Goal: Task Accomplishment & Management: Manage account settings

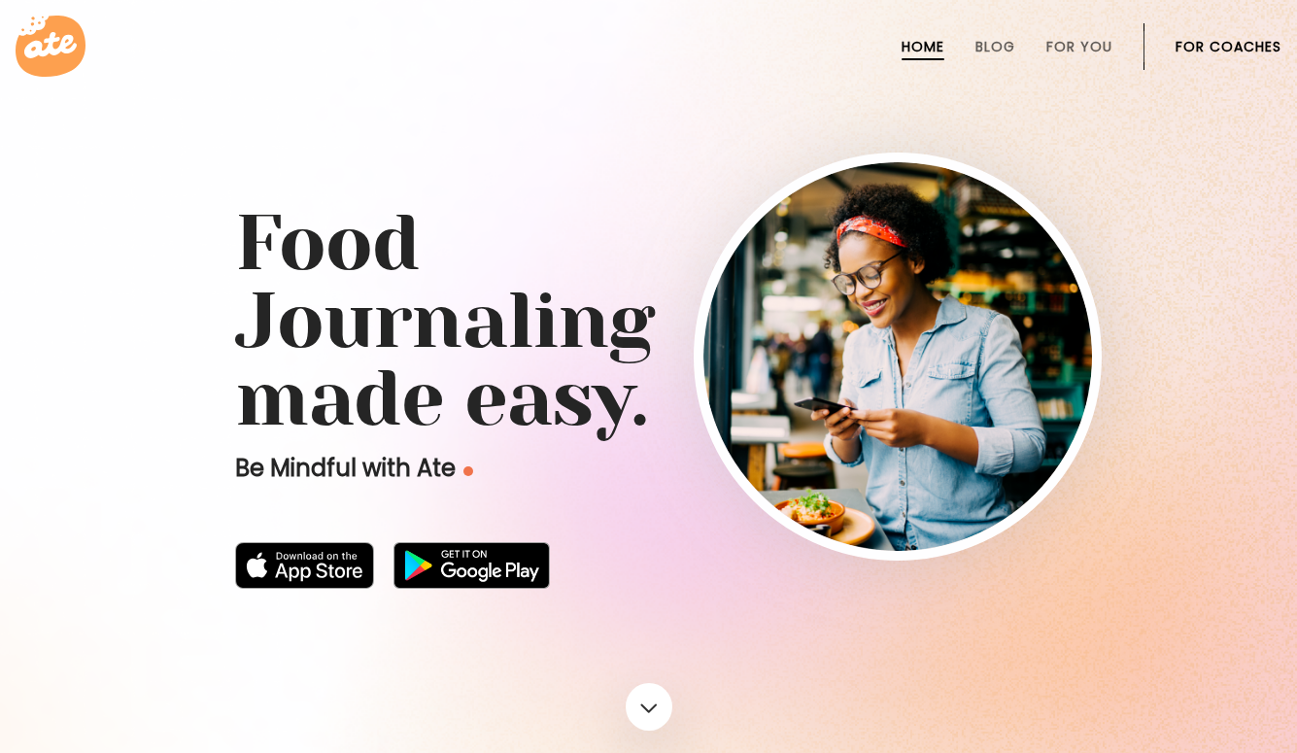
click at [1214, 28] on li "For Coaches" at bounding box center [1229, 46] width 106 height 47
click at [1215, 39] on link "For Coaches" at bounding box center [1229, 47] width 106 height 16
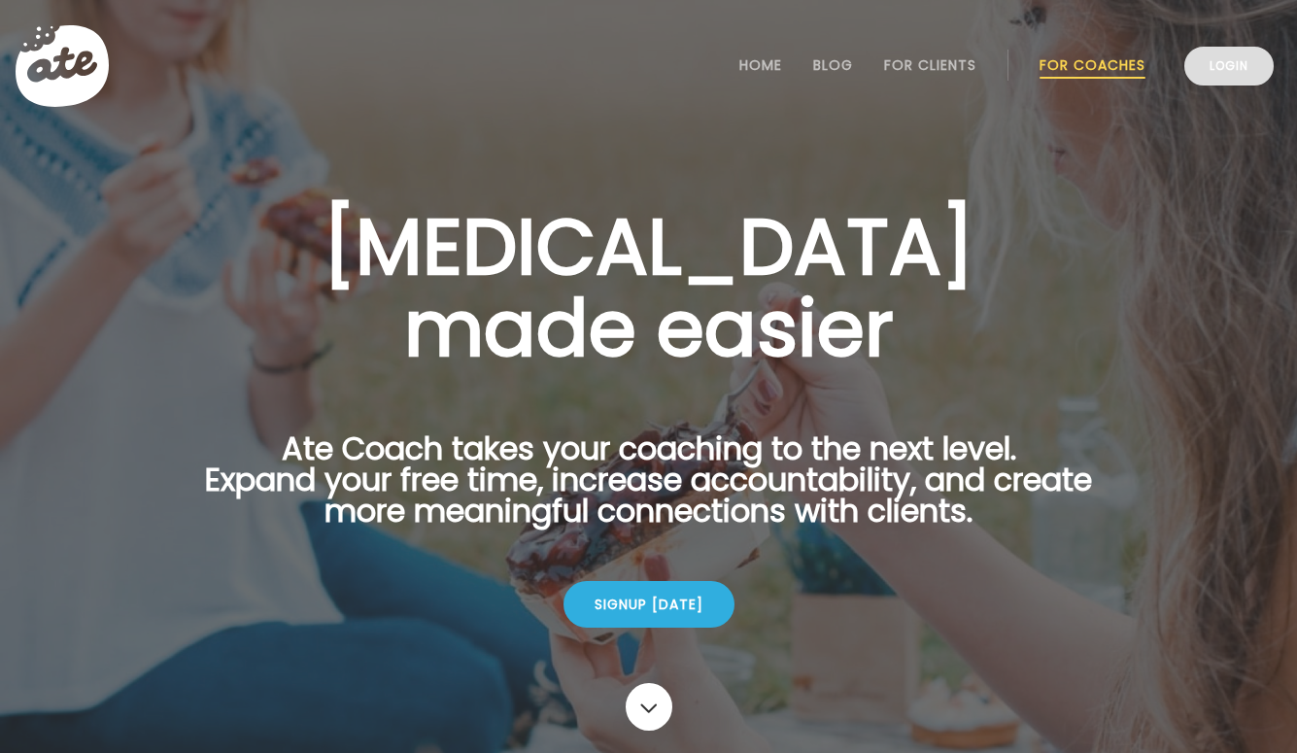
click at [1199, 65] on link "Login" at bounding box center [1228, 66] width 89 height 39
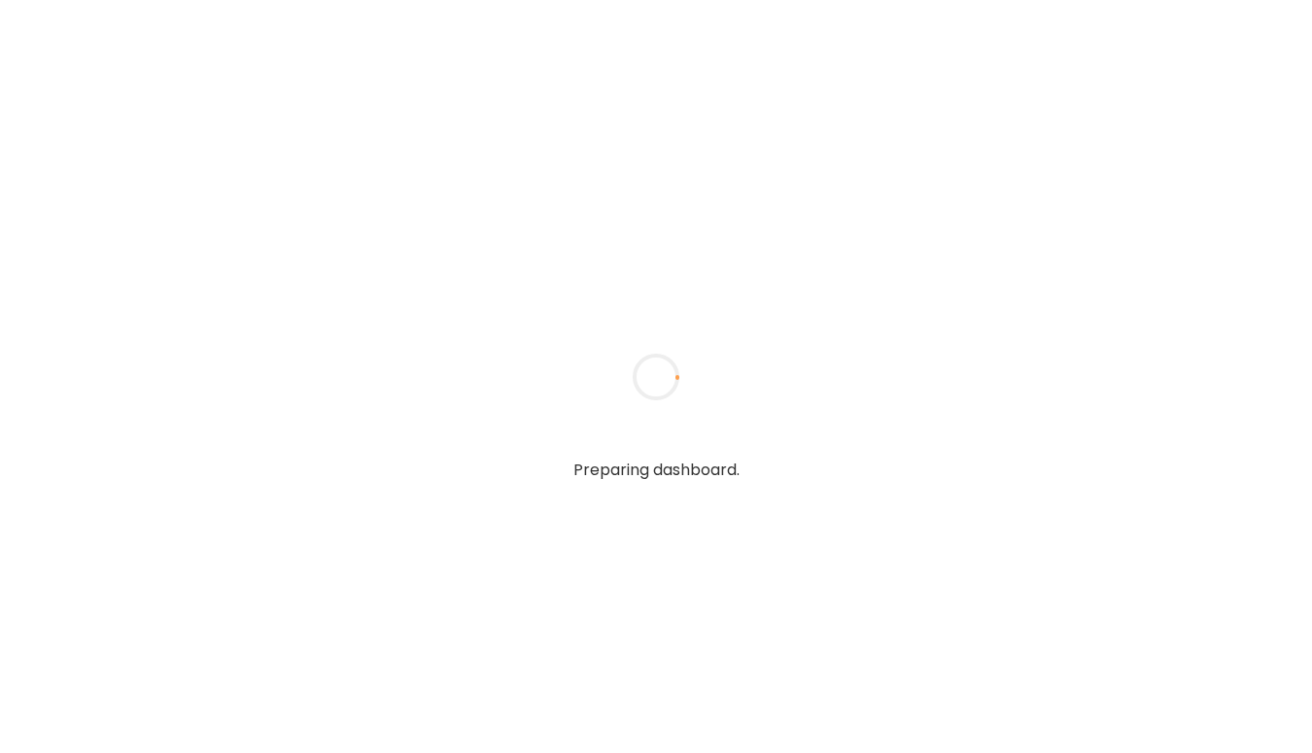
type input "**********"
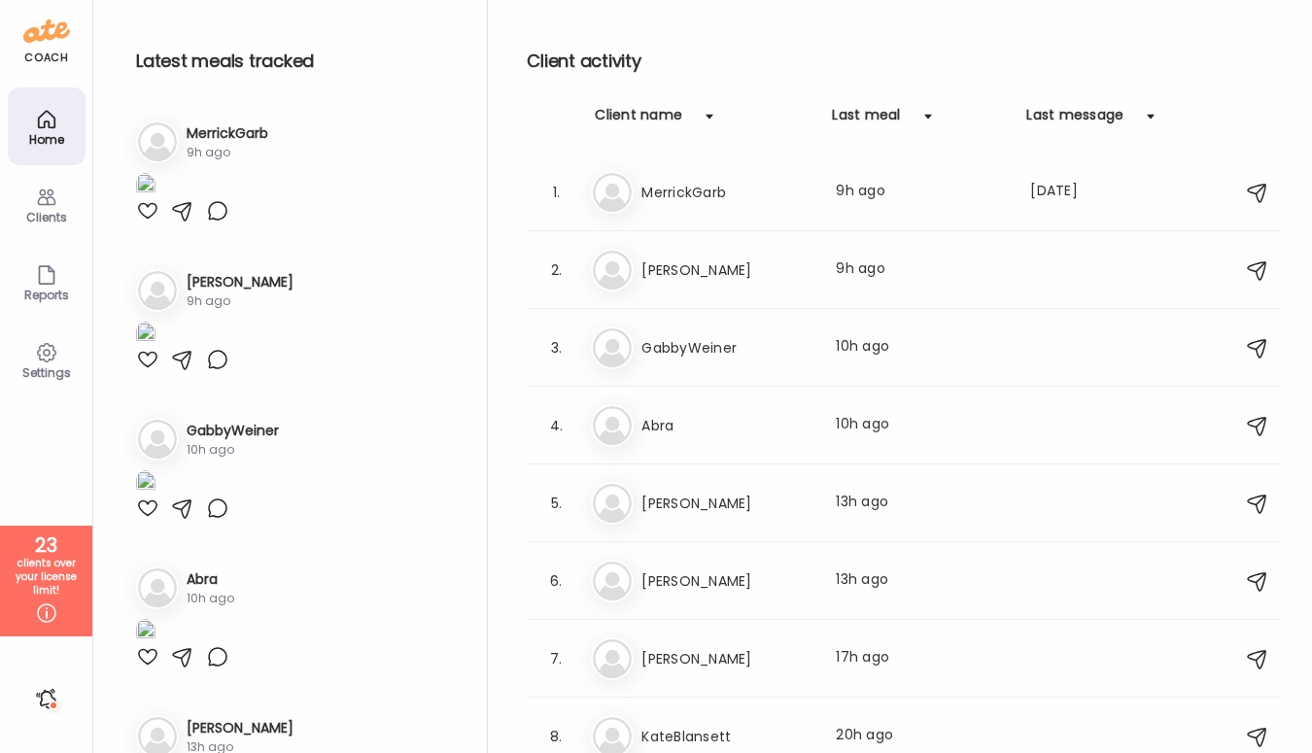
click at [682, 258] on h3 "[PERSON_NAME]" at bounding box center [726, 269] width 171 height 23
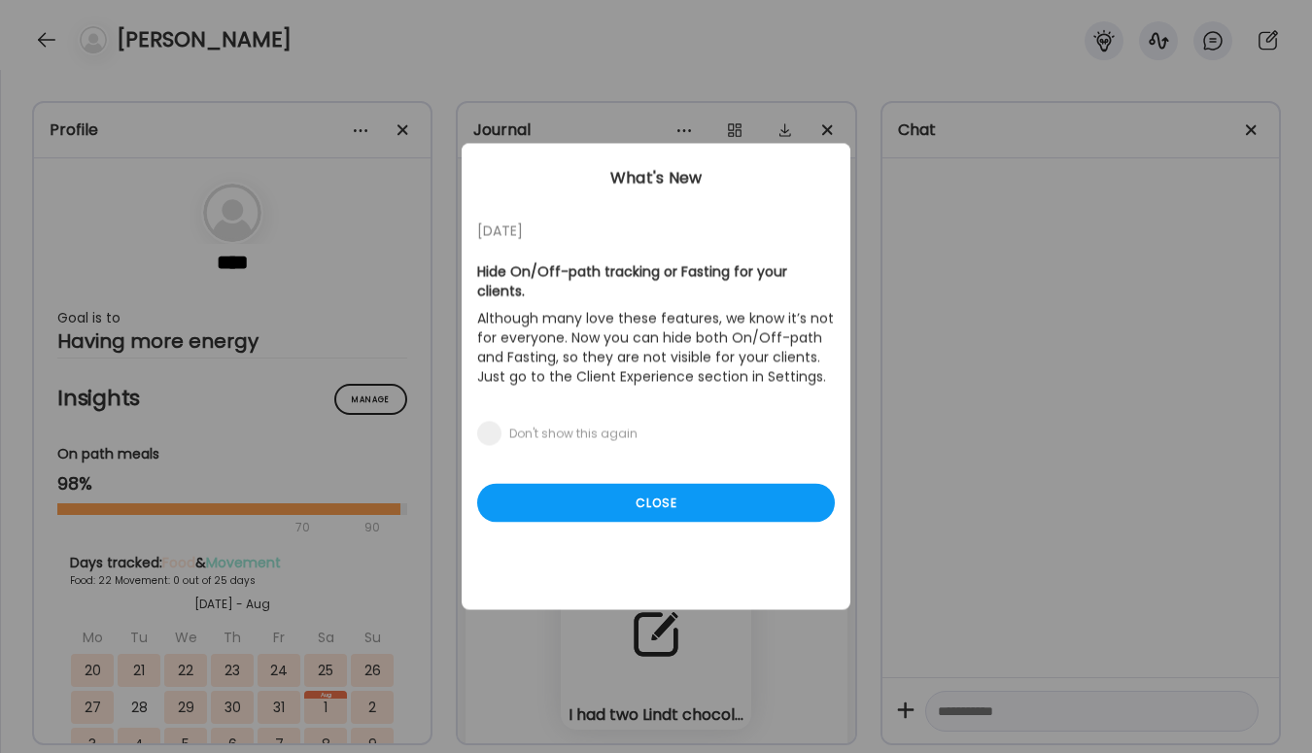
click at [697, 484] on div "Close" at bounding box center [656, 503] width 358 height 39
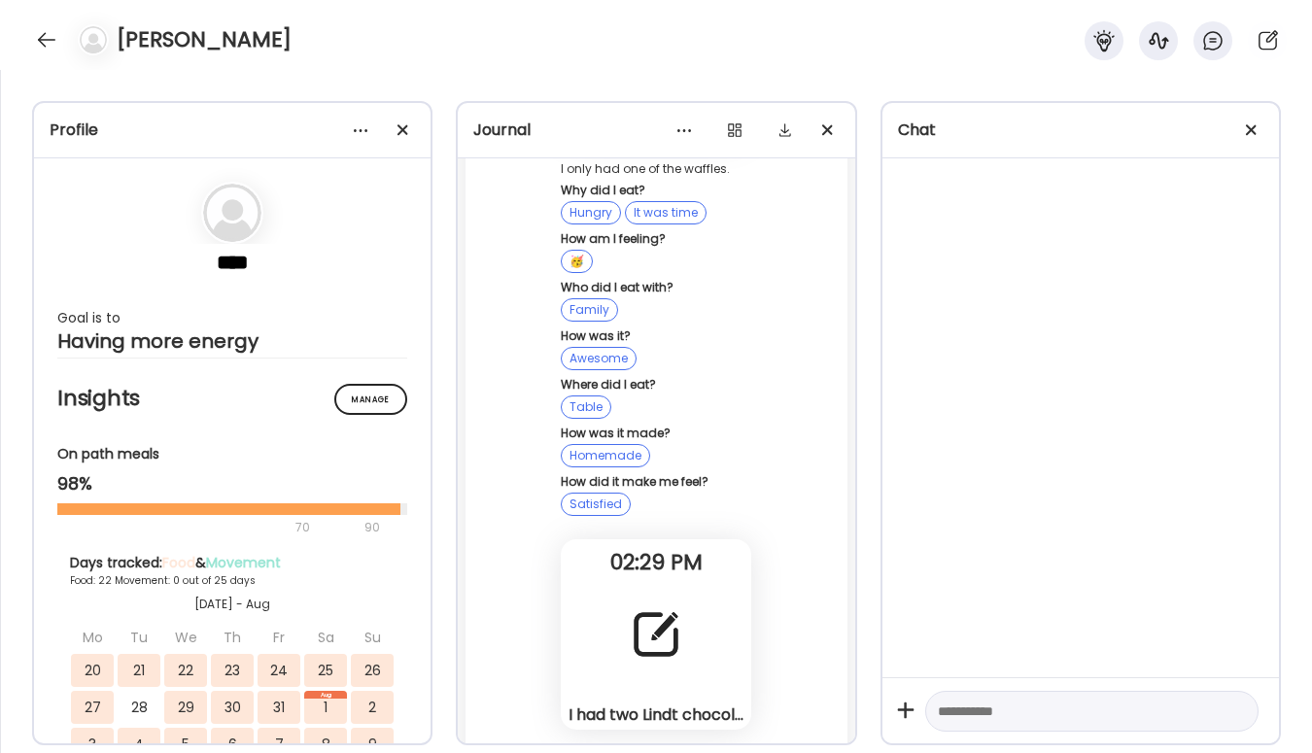
scroll to position [107783, 0]
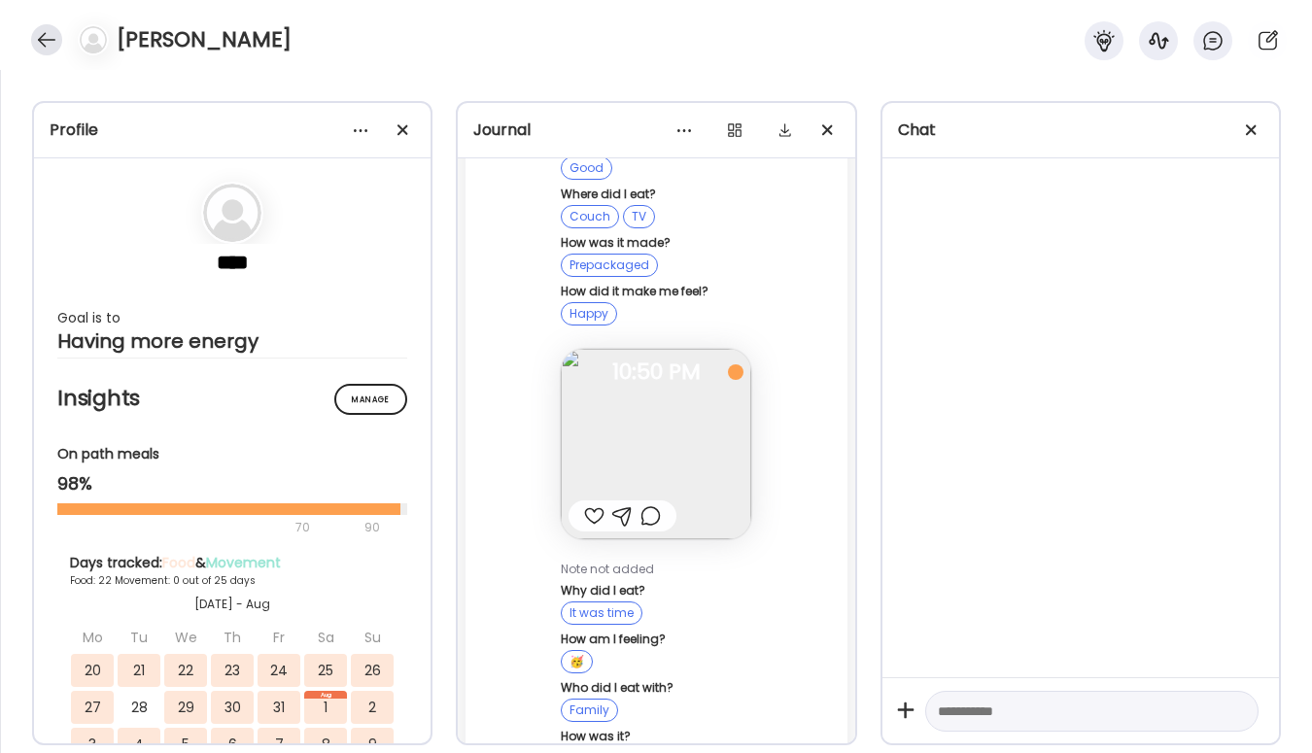
click at [31, 43] on div at bounding box center [46, 39] width 31 height 31
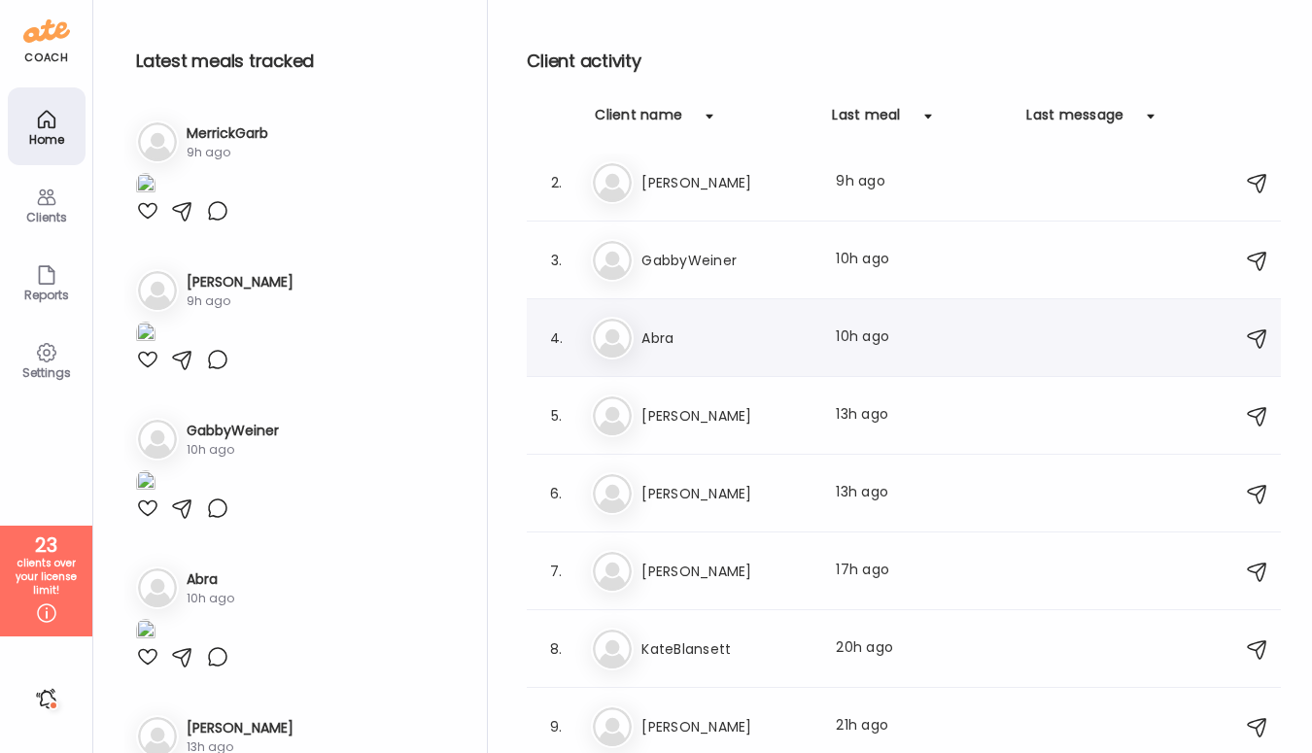
scroll to position [96, 0]
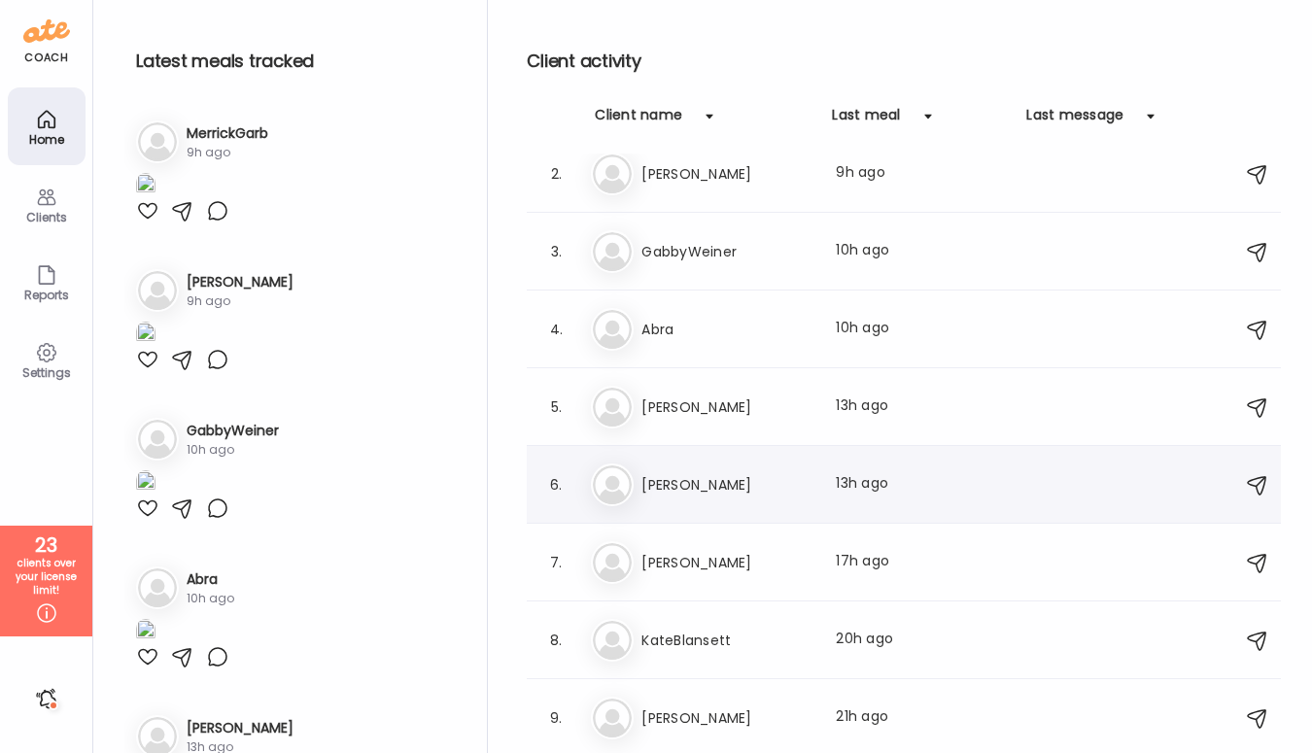
click at [683, 487] on h3 "[PERSON_NAME]" at bounding box center [726, 484] width 171 height 23
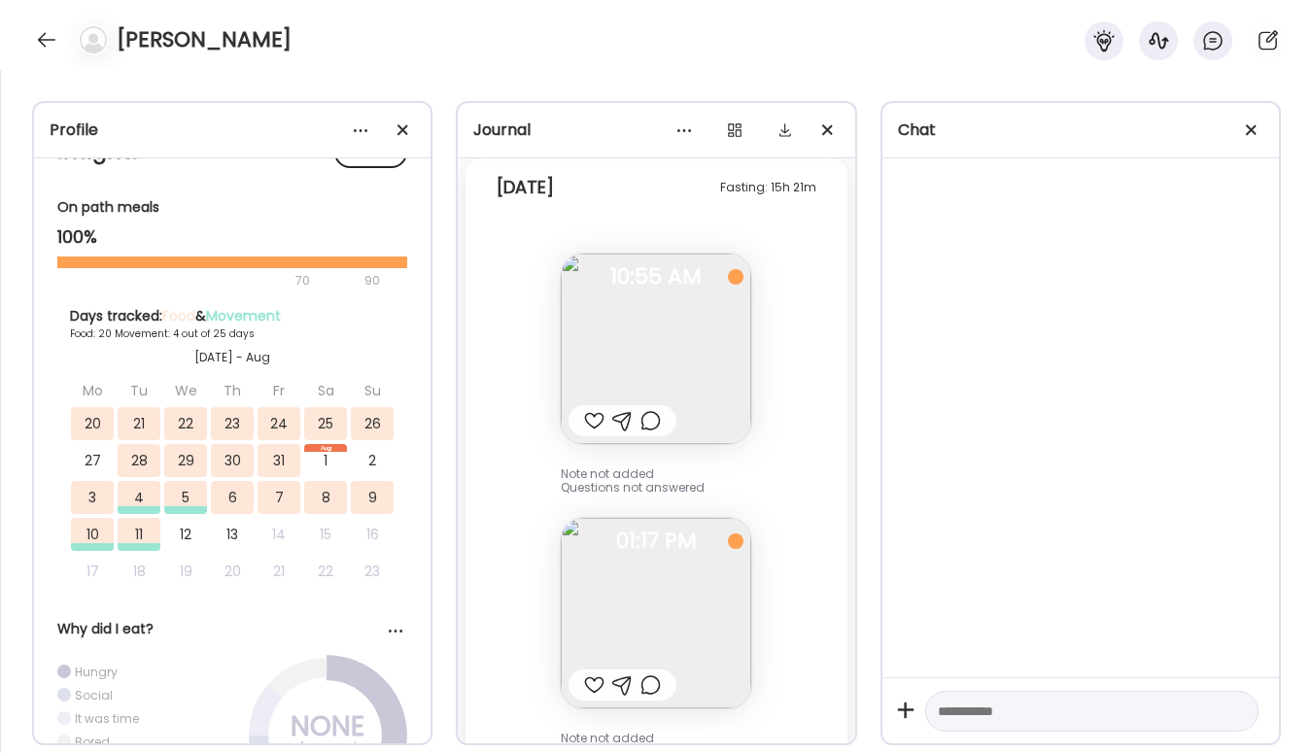
scroll to position [20798, 0]
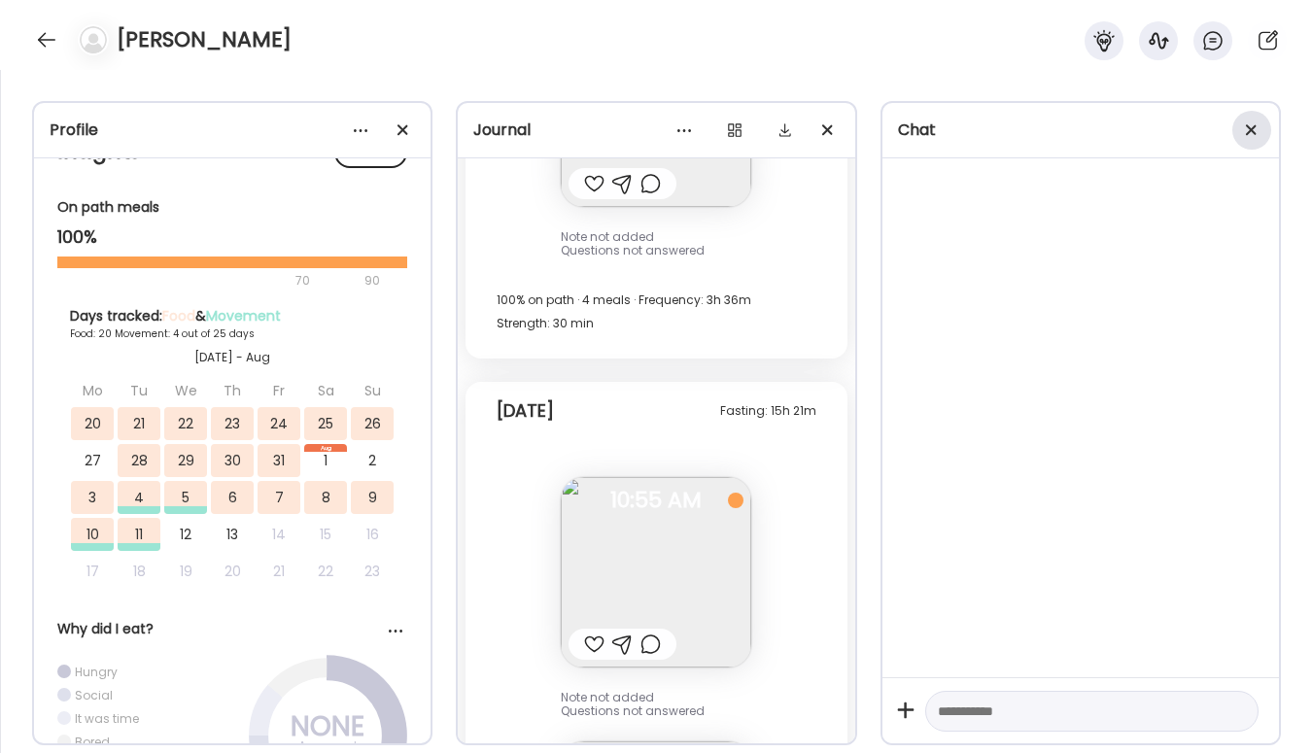
click at [1261, 127] on div at bounding box center [1251, 130] width 39 height 39
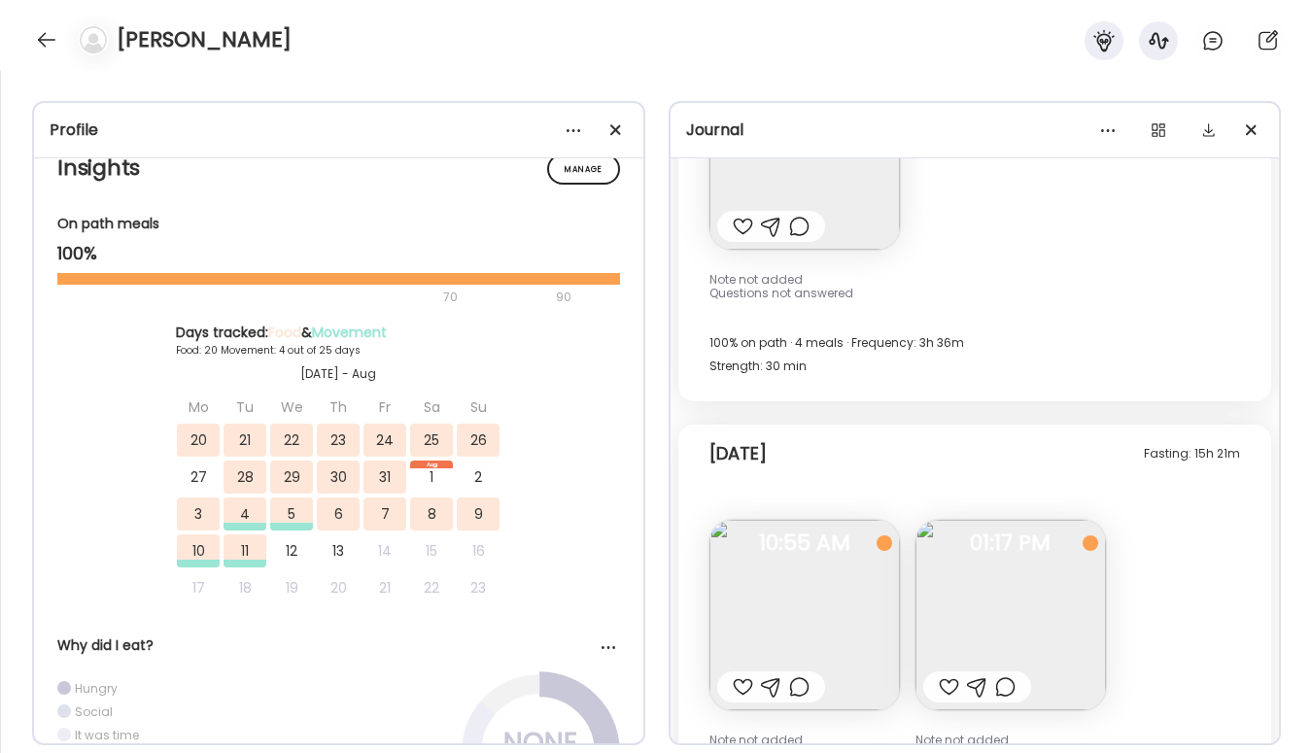
scroll to position [14647, 0]
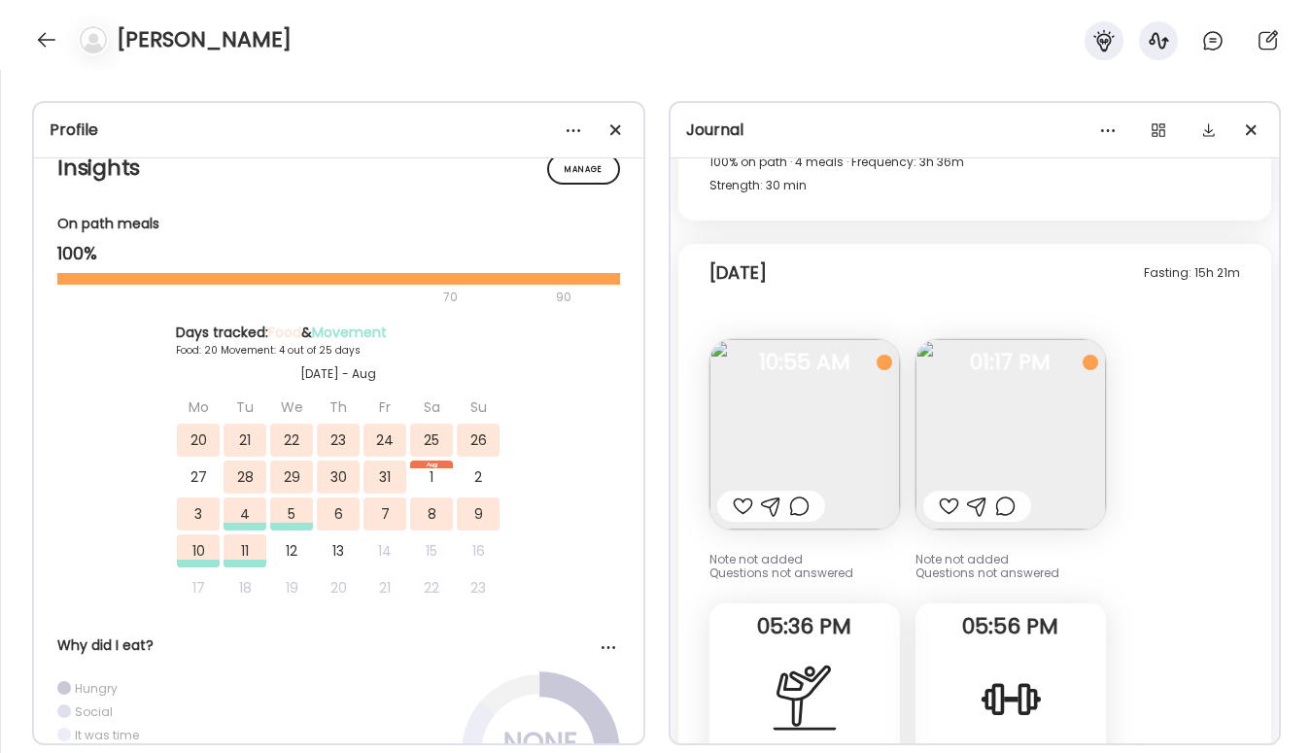
click at [1064, 440] on img at bounding box center [1010, 434] width 190 height 190
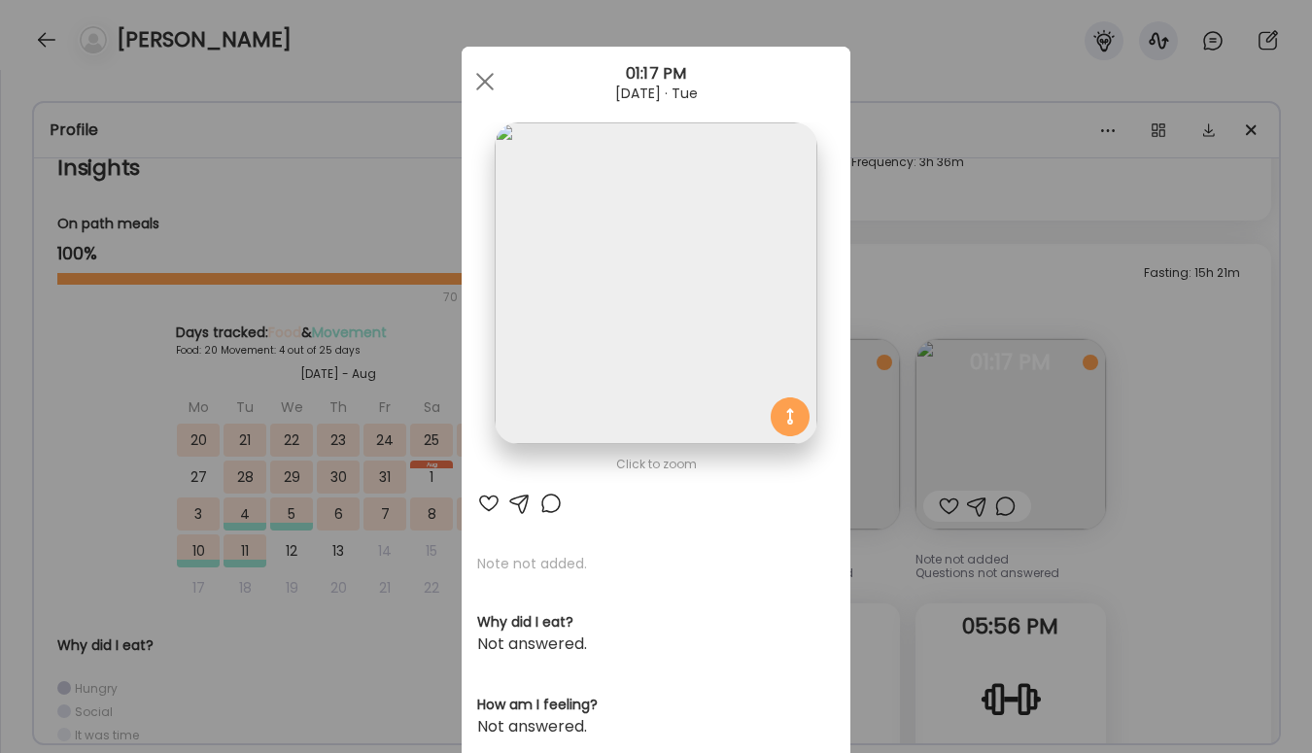
click at [1139, 490] on div "Ate Coach Dashboard Wahoo! It’s official Take a moment to set up your Coach Pro…" at bounding box center [656, 376] width 1312 height 753
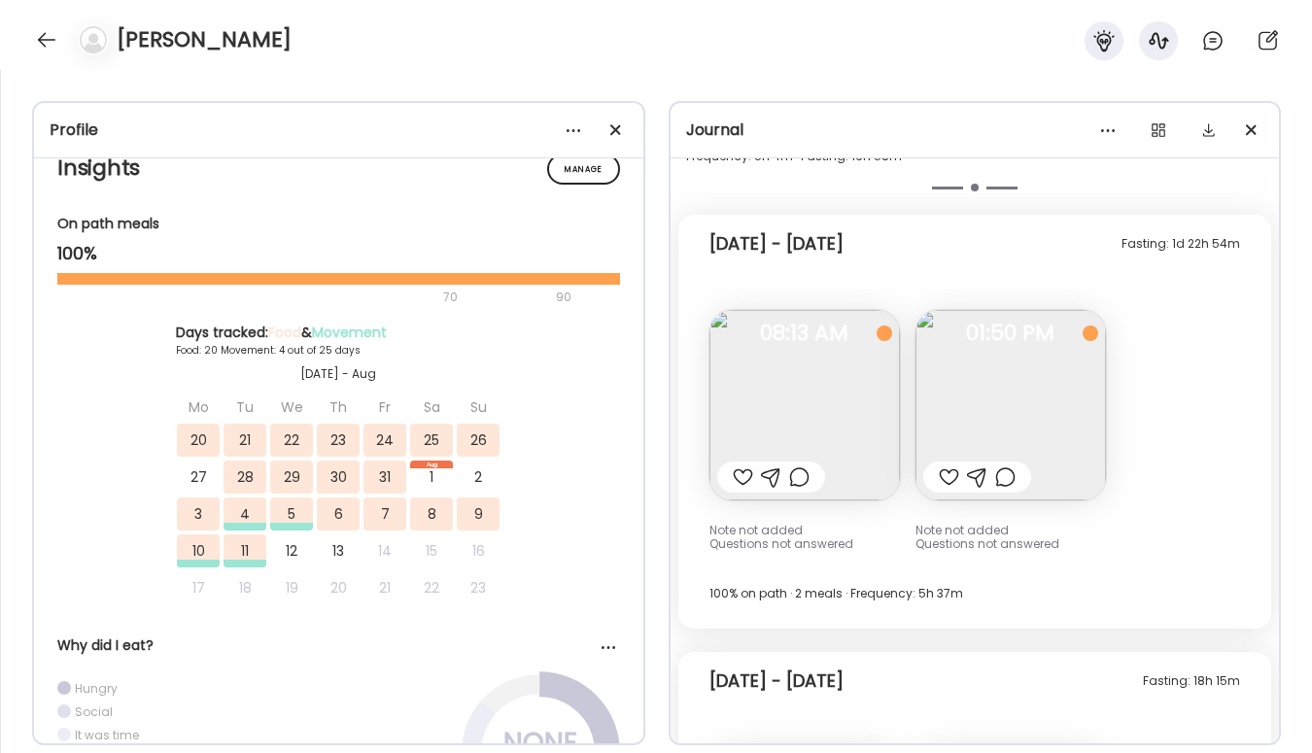
scroll to position [7466, 0]
